Goal: Information Seeking & Learning: Learn about a topic

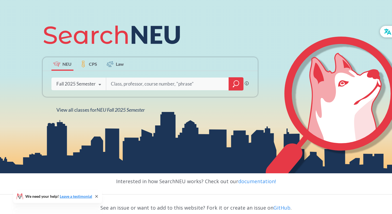
scroll to position [59, 0]
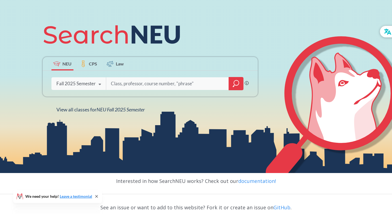
click at [181, 85] on input "search" at bounding box center [167, 84] width 114 height 12
click at [213, 82] on input "search" at bounding box center [167, 84] width 114 height 12
click at [195, 87] on input "search" at bounding box center [167, 84] width 114 height 12
type input "7990"
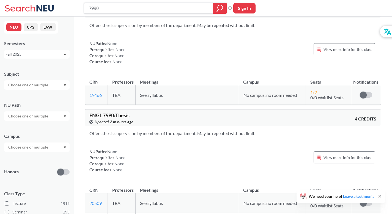
scroll to position [479, 0]
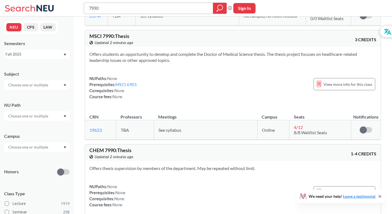
click at [90, 8] on input "7990" at bounding box center [148, 8] width 121 height 9
type input "CS7990"
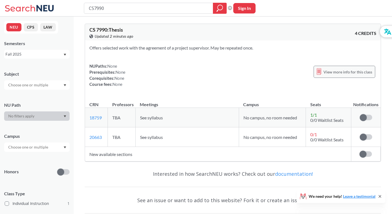
click at [348, 73] on span "View more info for this class" at bounding box center [347, 71] width 49 height 7
click at [326, 71] on span "View more info for this class" at bounding box center [347, 71] width 49 height 7
click at [327, 75] on div "View more info for this class" at bounding box center [344, 72] width 62 height 12
click at [123, 115] on td "TBA" at bounding box center [121, 118] width 27 height 20
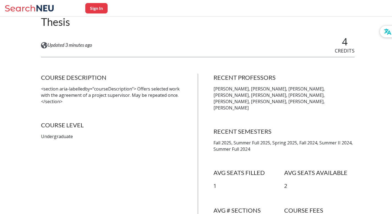
scroll to position [64, 0]
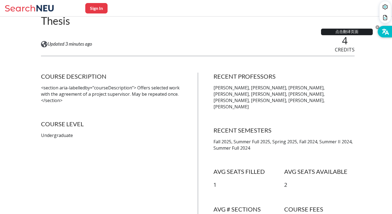
click at [386, 34] on icon at bounding box center [387, 34] width 2 height 0
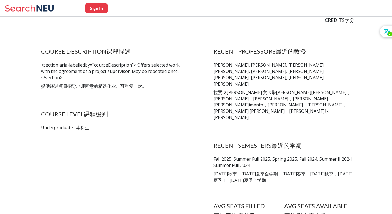
scroll to position [107, 0]
drag, startPoint x: 334, startPoint y: 66, endPoint x: 351, endPoint y: 64, distance: 16.6
click at [351, 64] on p "[PERSON_NAME], [PERSON_NAME], [PERSON_NAME], [PERSON_NAME], [PERSON_NAME], [PER…" at bounding box center [283, 92] width 141 height 61
copy p "[PERSON_NAME]"
click at [322, 56] on h4 "RECENT PROFESSORS 最近的教授" at bounding box center [283, 52] width 141 height 12
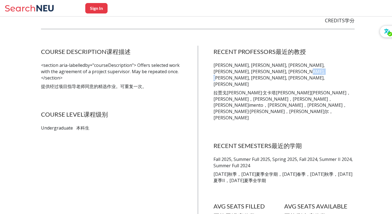
drag, startPoint x: 267, startPoint y: 72, endPoint x: 255, endPoint y: 73, distance: 12.1
click at [255, 73] on p "[PERSON_NAME], [PERSON_NAME], [PERSON_NAME], [PERSON_NAME], [PERSON_NAME], [PER…" at bounding box center [283, 92] width 141 height 61
copy p "[PERSON_NAME]"
click at [273, 73] on p "[PERSON_NAME], [PERSON_NAME], [PERSON_NAME], [PERSON_NAME], [PERSON_NAME], [PER…" at bounding box center [283, 92] width 141 height 61
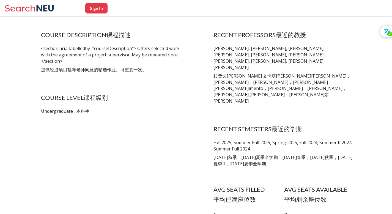
scroll to position [121, 0]
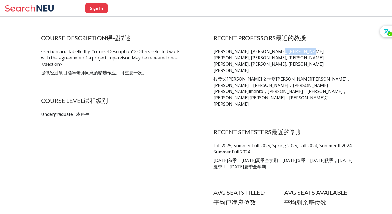
drag, startPoint x: 275, startPoint y: 51, endPoint x: 305, endPoint y: 52, distance: 30.0
click at [305, 52] on p "[PERSON_NAME], [PERSON_NAME], [PERSON_NAME], [PERSON_NAME], [PERSON_NAME], [PER…" at bounding box center [283, 78] width 141 height 61
click at [315, 53] on p "[PERSON_NAME], [PERSON_NAME], [PERSON_NAME], [PERSON_NAME], [PERSON_NAME], [PER…" at bounding box center [283, 78] width 141 height 61
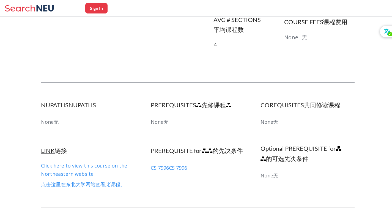
scroll to position [345, 0]
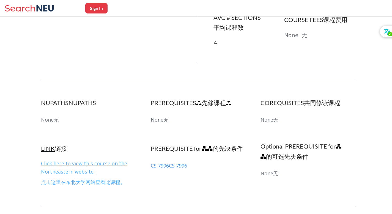
click at [75, 160] on link "Click here to view this course on the Northeastern website. 点击这里在东北大学网站查看此课程。" at bounding box center [84, 172] width 86 height 25
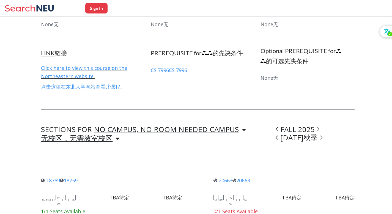
scroll to position [454, 0]
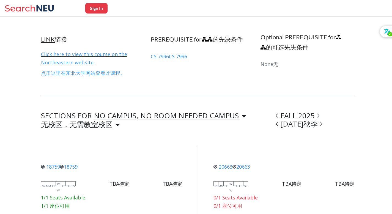
click at [209, 112] on div "NO CAMPUS, NO ROOM NEEDED CAMPUS" at bounding box center [166, 115] width 145 height 6
click at [245, 112] on div "SECTIONS FOR NO CAMPUS, NO ROOM NEEDED CAMPUS NO CAMPUS, NO ROOM NEEDED CAMPUS …" at bounding box center [157, 121] width 232 height 18
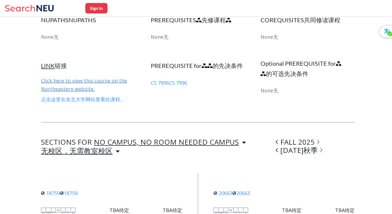
scroll to position [429, 0]
